Goal: Check status: Check status

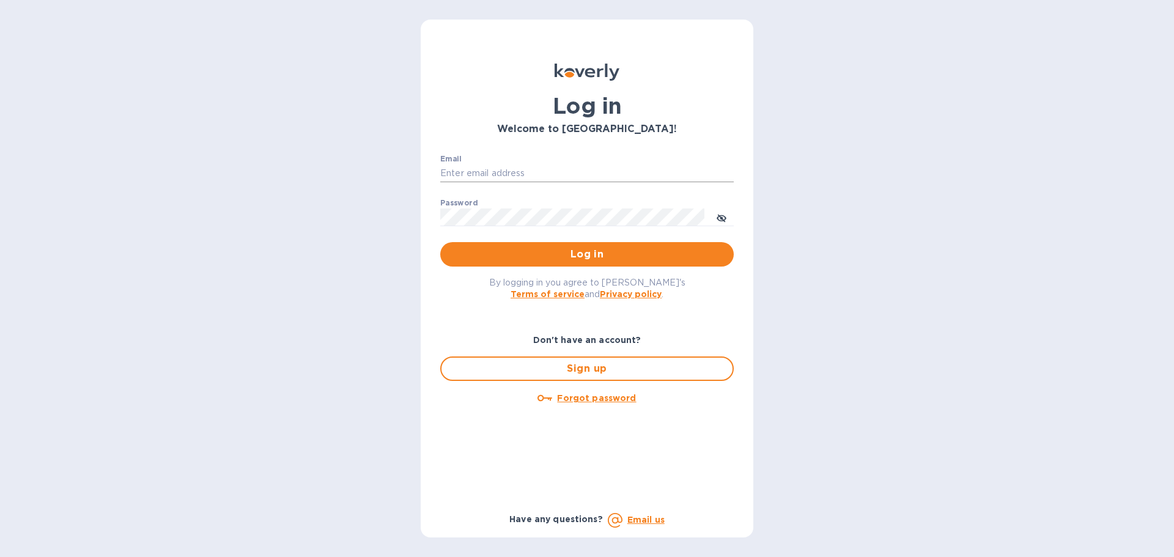
click at [596, 179] on input "Email" at bounding box center [586, 173] width 293 height 18
type input "cm@electronicsclubusa.com"
click at [440, 242] on button "Log in" at bounding box center [586, 254] width 293 height 24
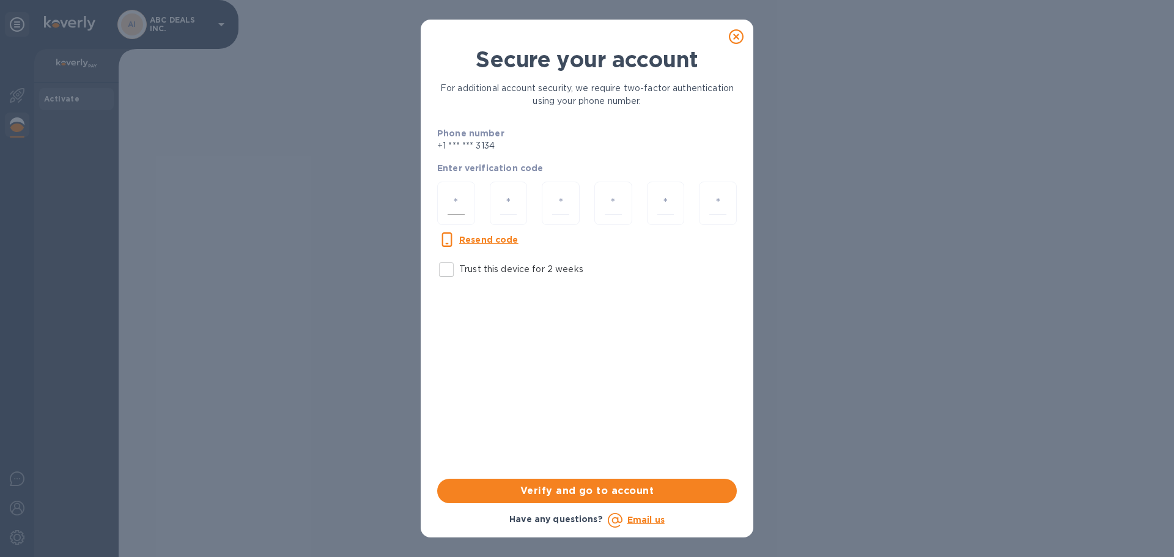
click at [457, 199] on input "number" at bounding box center [456, 203] width 17 height 23
type input "9"
type input "8"
type input "1"
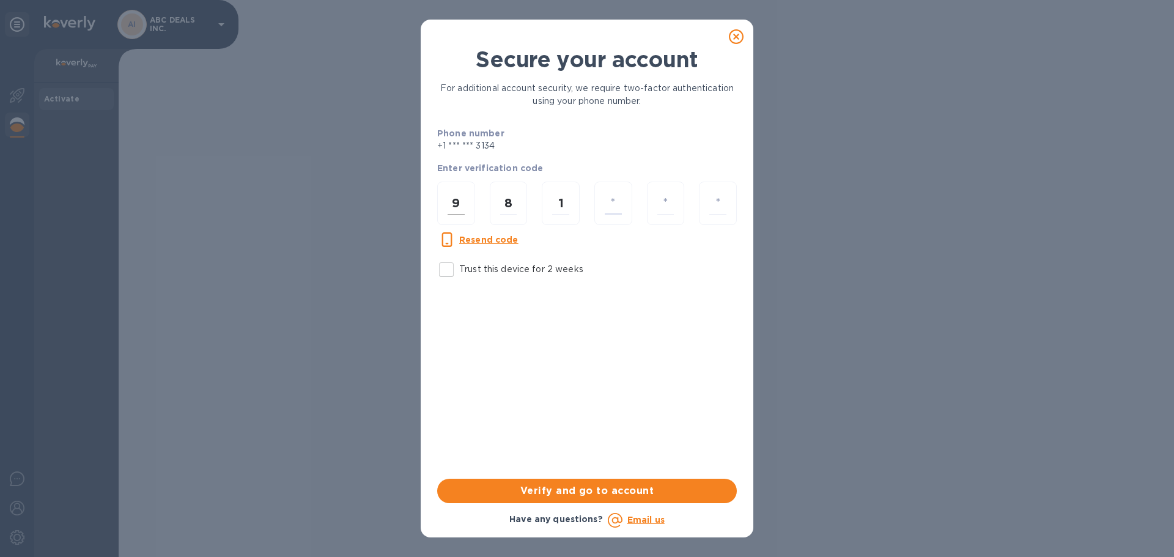
type input "3"
type input "2"
type input "1"
